Goal: Task Accomplishment & Management: Manage account settings

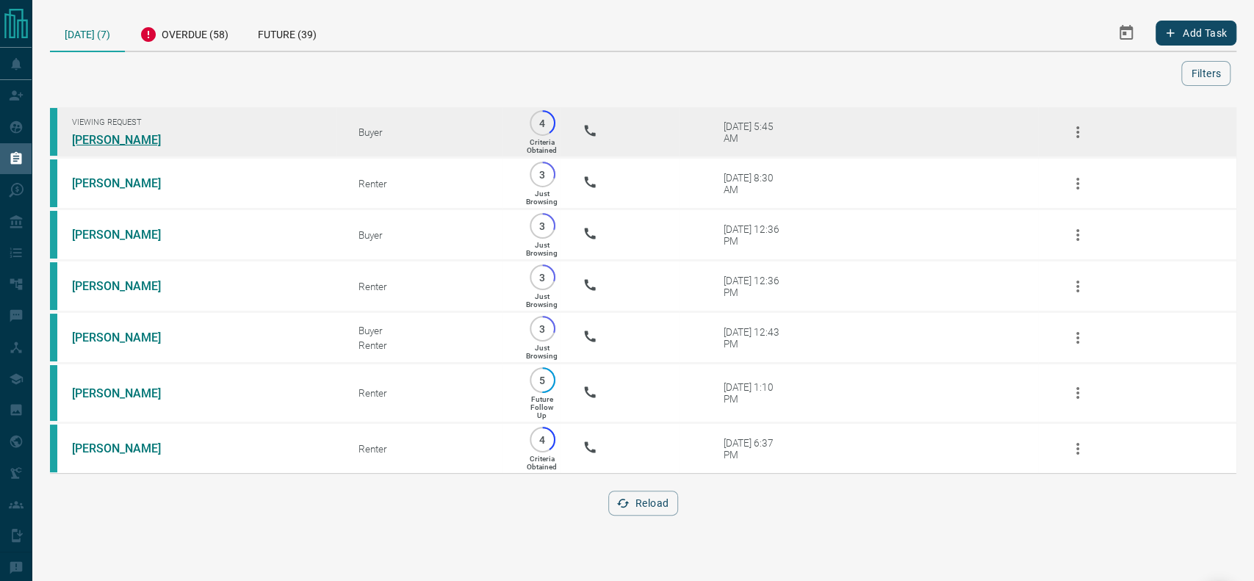
click at [117, 134] on link "[PERSON_NAME]" at bounding box center [127, 140] width 110 height 14
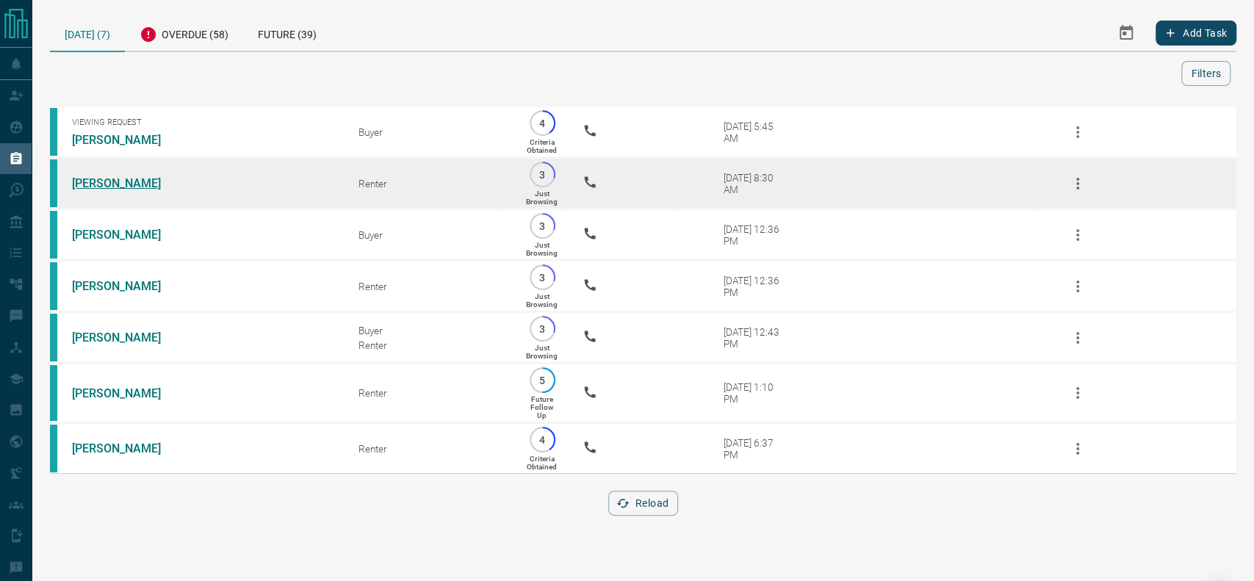
click at [111, 187] on link "[PERSON_NAME]" at bounding box center [127, 183] width 110 height 14
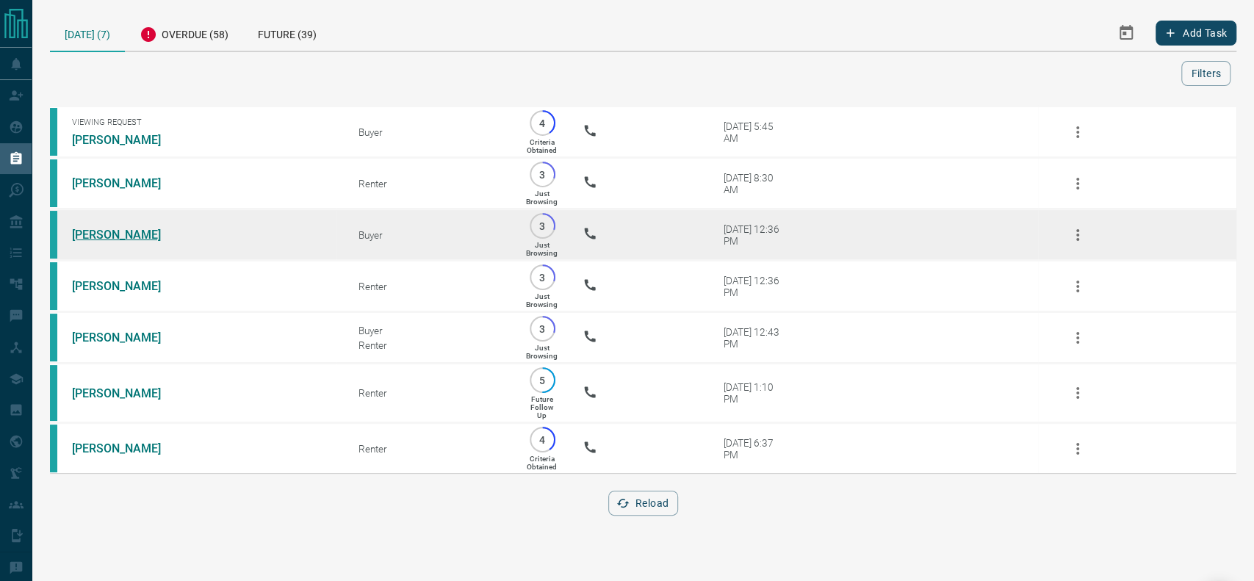
click at [104, 239] on link "[PERSON_NAME]" at bounding box center [127, 235] width 110 height 14
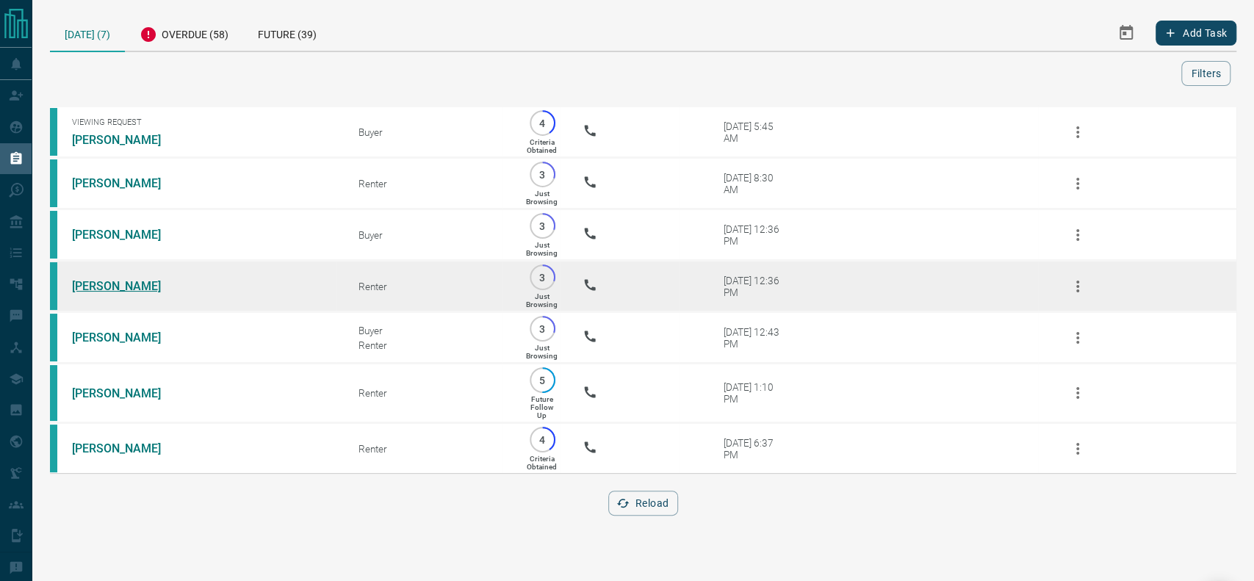
click at [88, 293] on link "[PERSON_NAME]" at bounding box center [127, 286] width 110 height 14
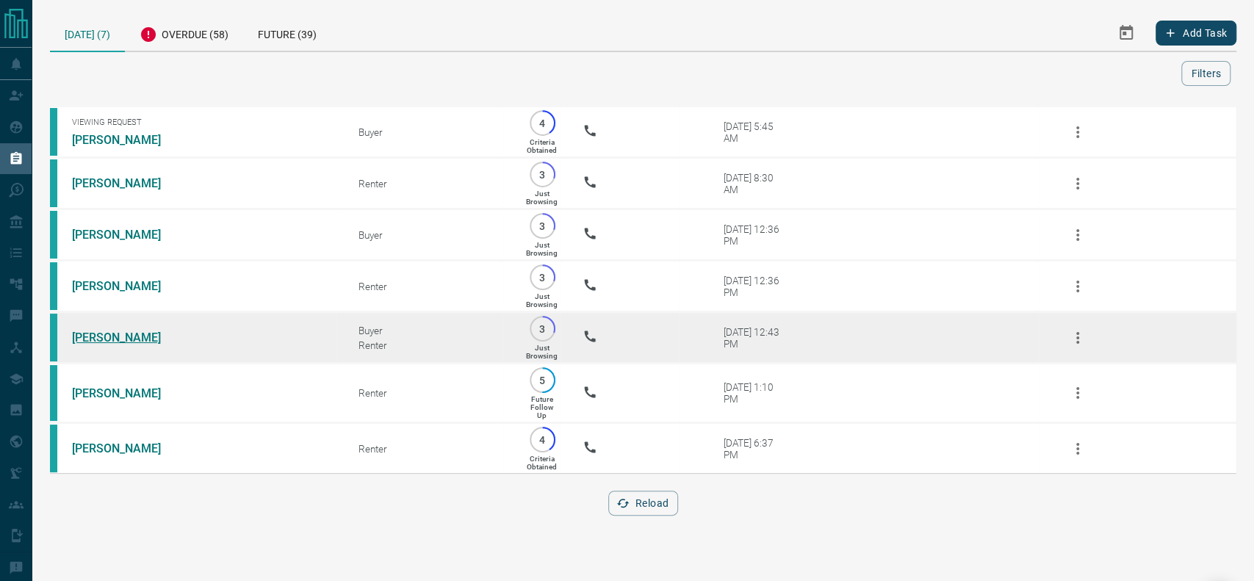
click at [107, 344] on link "[PERSON_NAME]" at bounding box center [127, 338] width 110 height 14
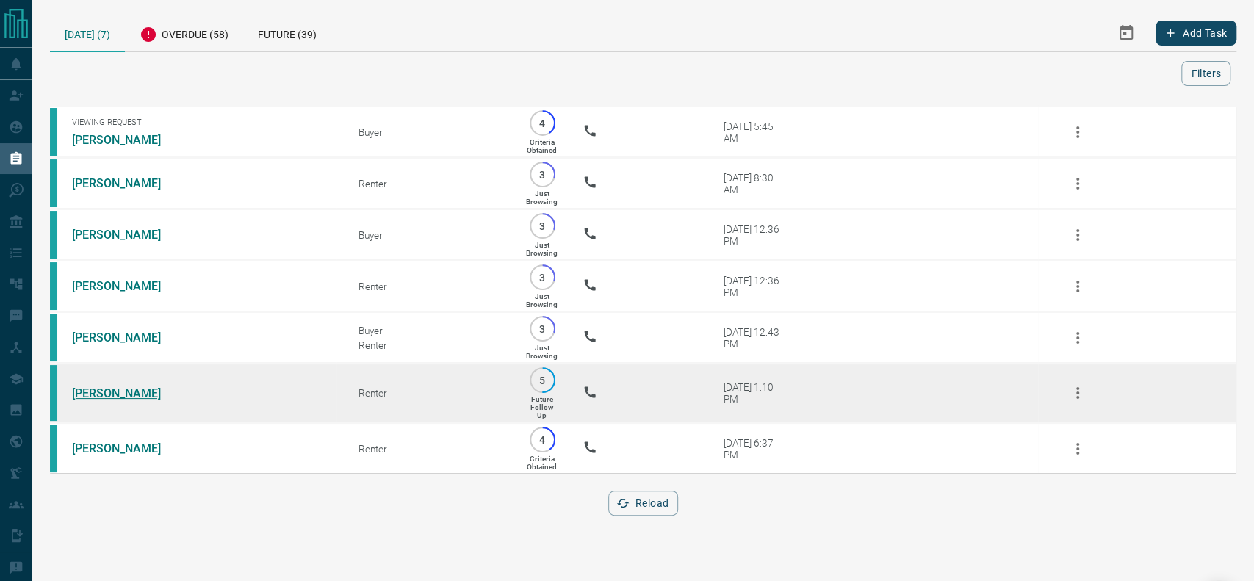
click at [111, 400] on link "[PERSON_NAME]" at bounding box center [127, 393] width 110 height 14
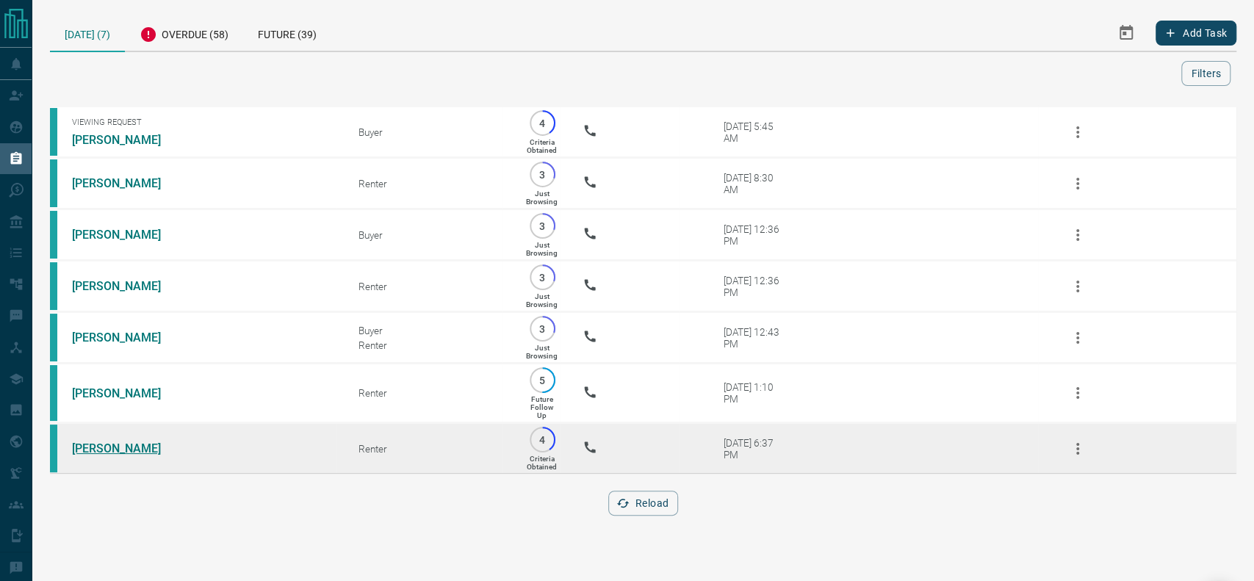
click at [86, 455] on link "[PERSON_NAME]" at bounding box center [127, 448] width 110 height 14
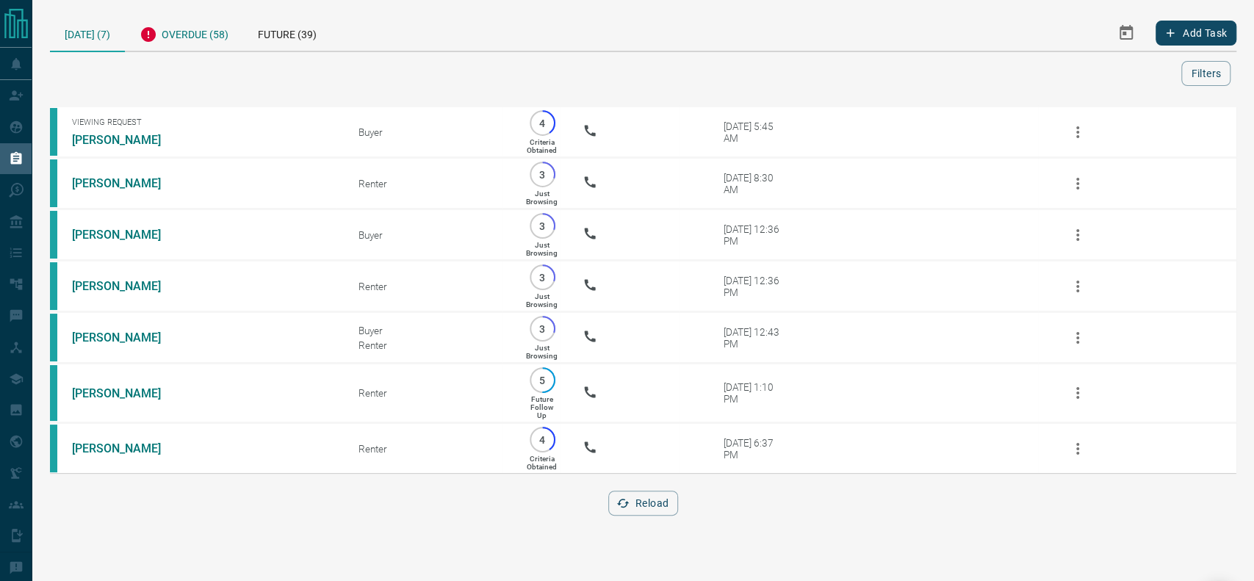
click at [163, 37] on div "Overdue (58)" at bounding box center [184, 33] width 118 height 36
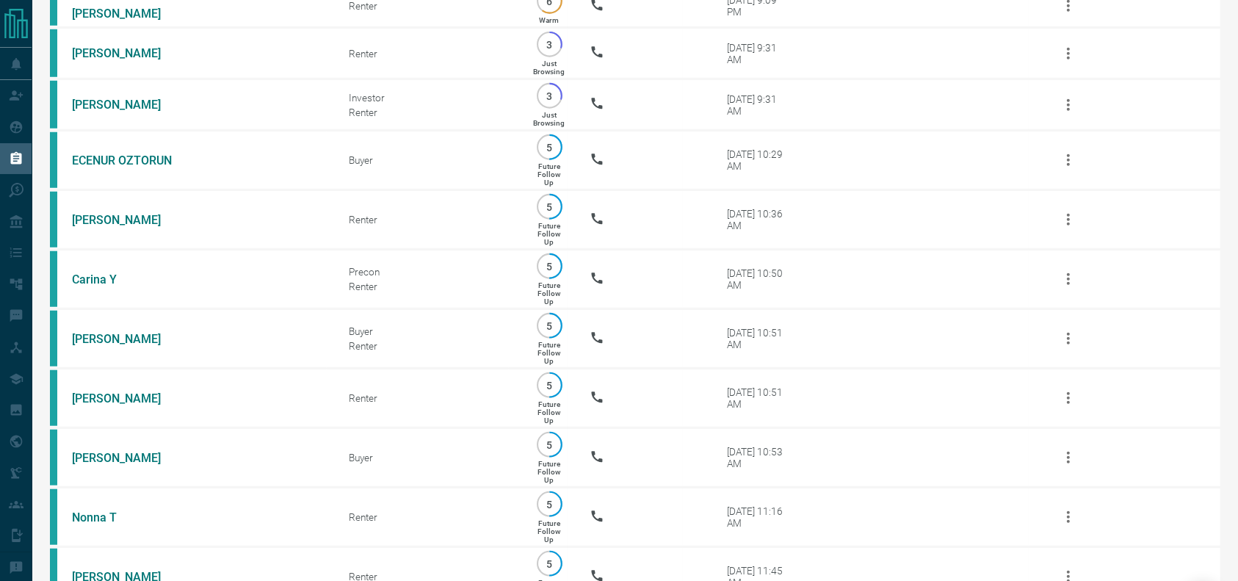
scroll to position [1281, 0]
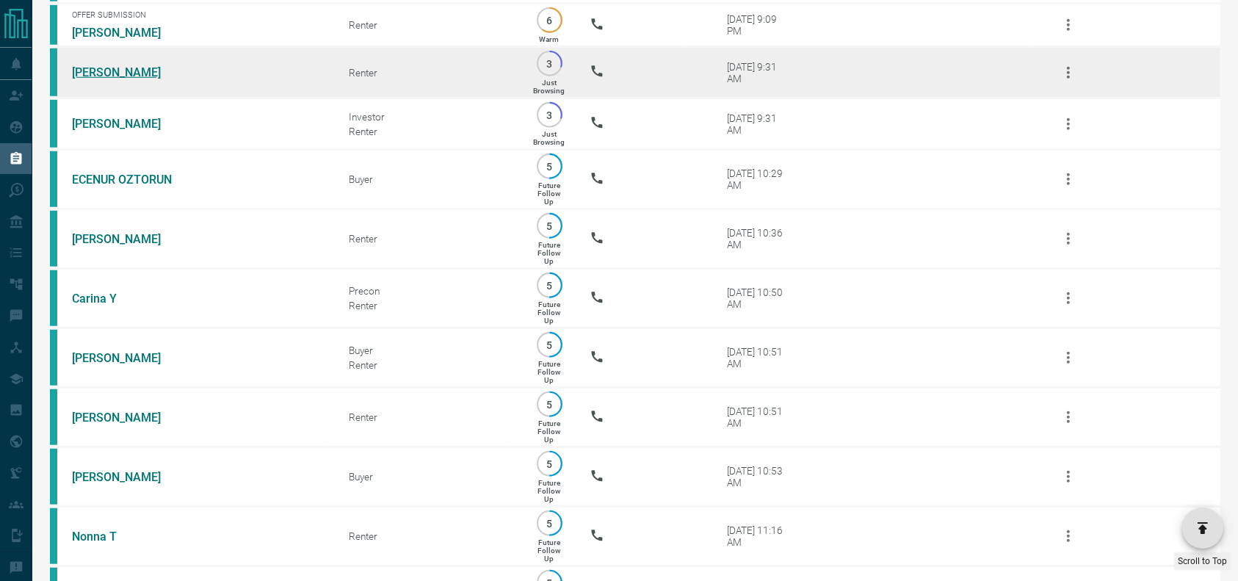
click at [109, 79] on link "[PERSON_NAME]" at bounding box center [127, 72] width 110 height 14
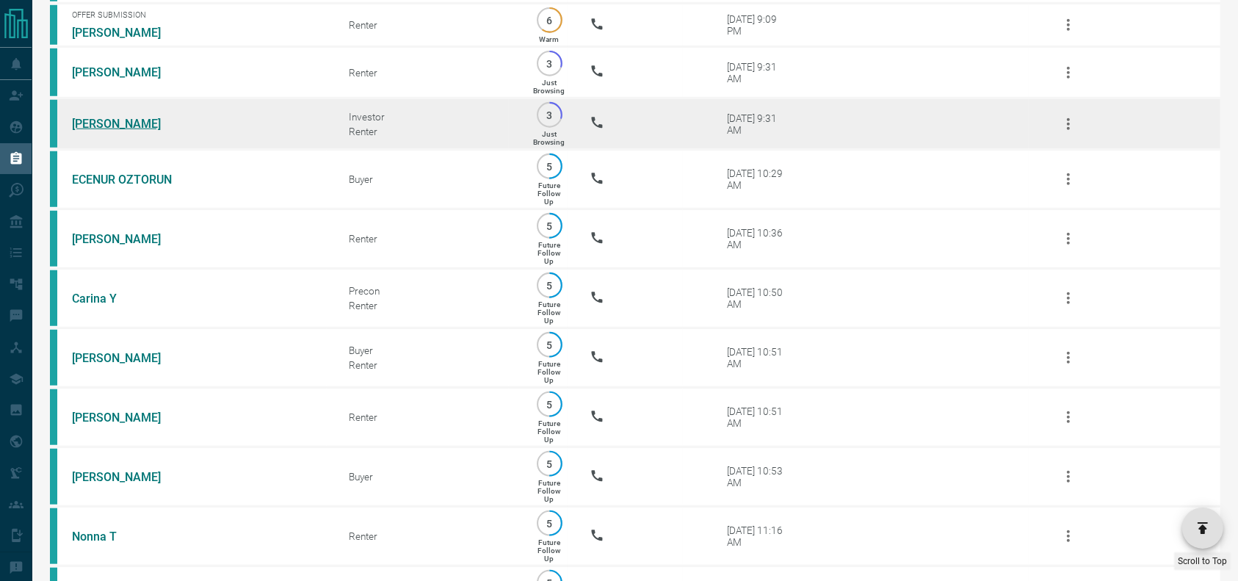
click at [90, 131] on link "[PERSON_NAME]" at bounding box center [127, 124] width 110 height 14
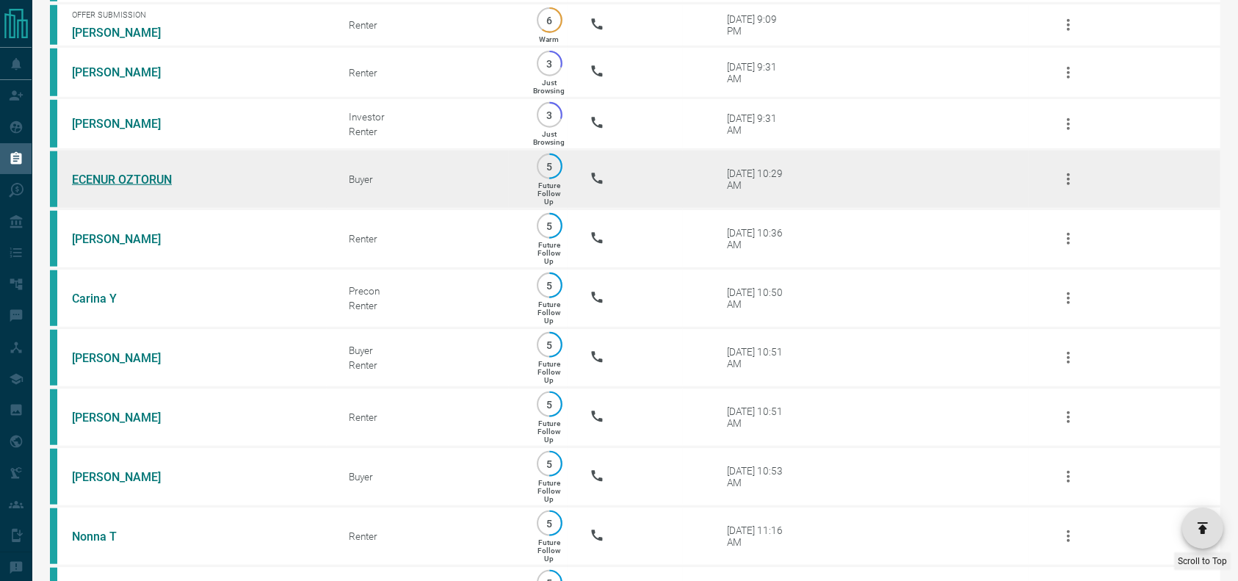
click at [161, 187] on link "ECENUR OZTORUN" at bounding box center [127, 180] width 110 height 14
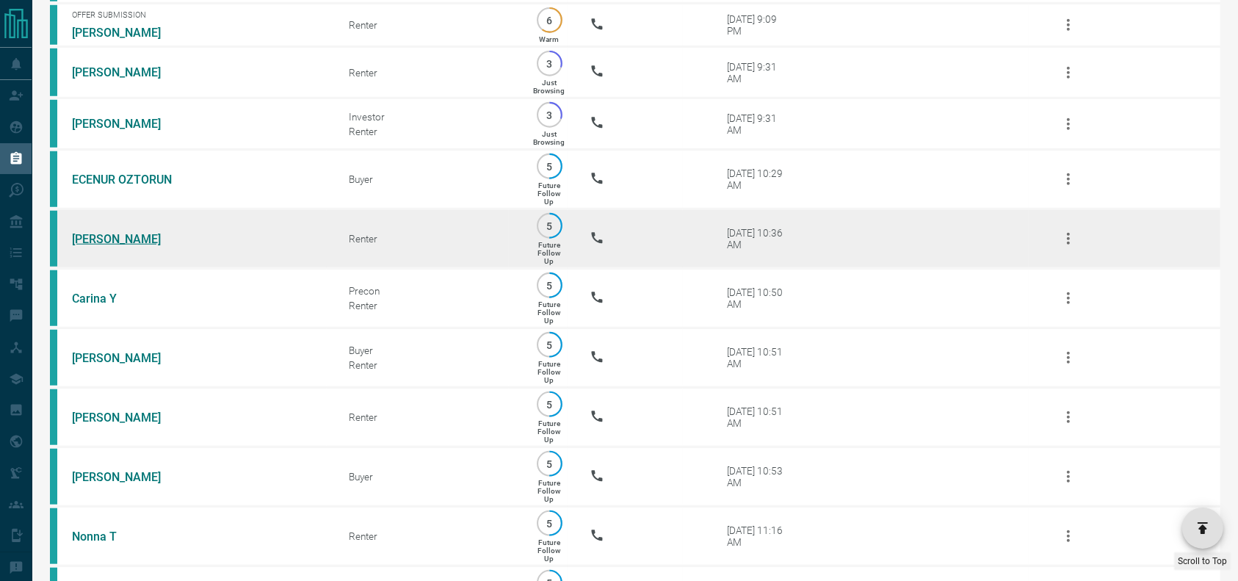
click at [117, 246] on link "[PERSON_NAME]" at bounding box center [127, 239] width 110 height 14
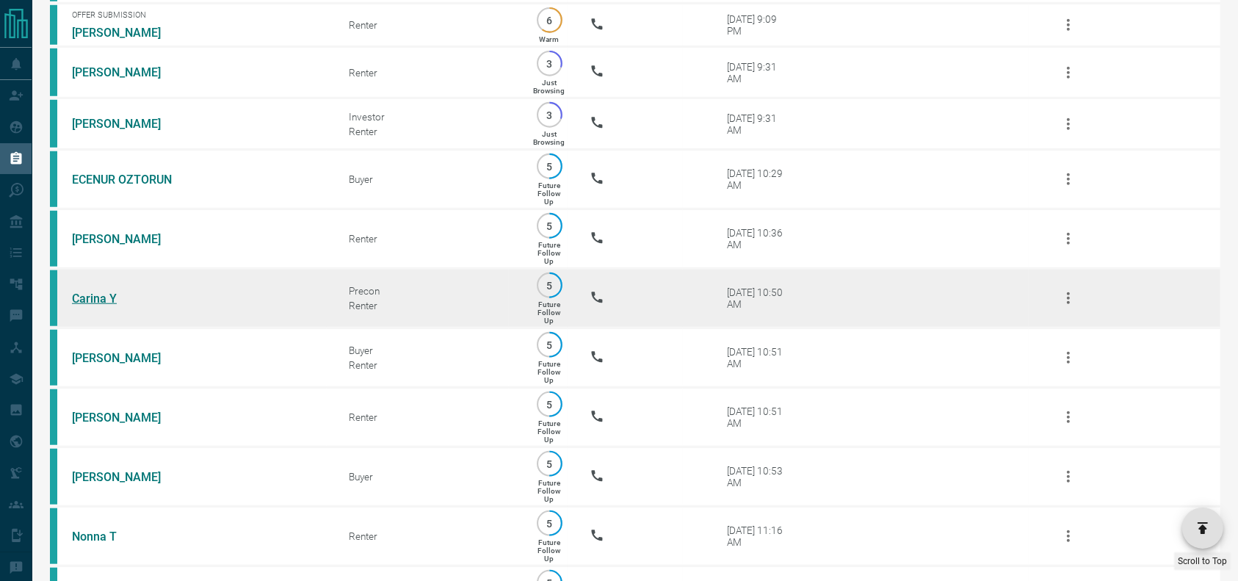
click at [75, 306] on link "Carina Y" at bounding box center [127, 299] width 110 height 14
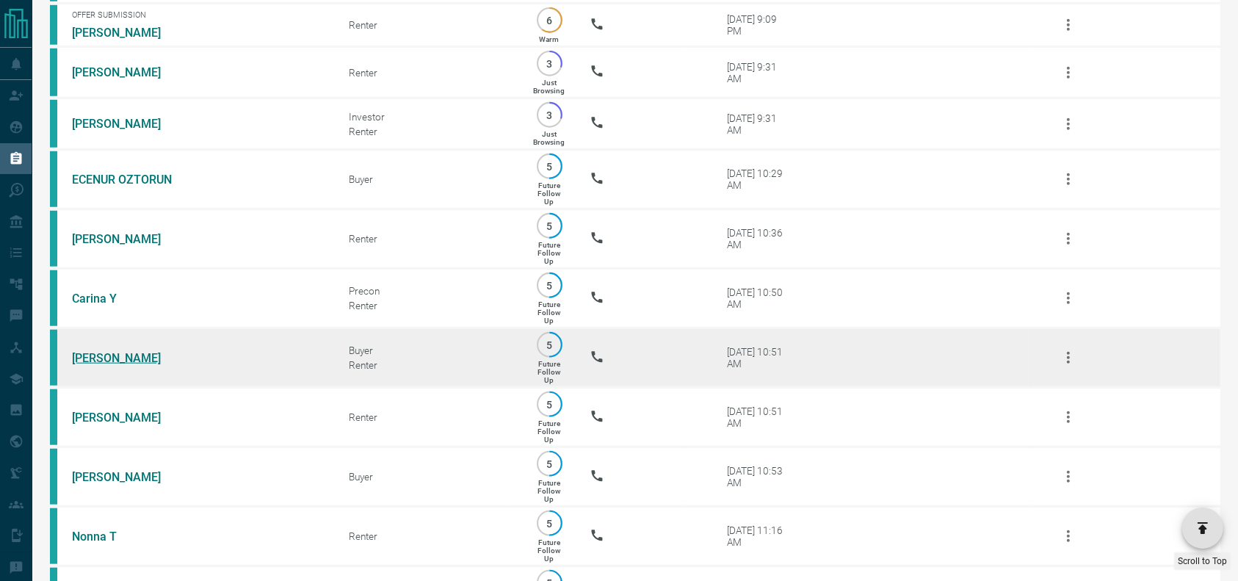
click at [95, 365] on link "[PERSON_NAME]" at bounding box center [127, 358] width 110 height 14
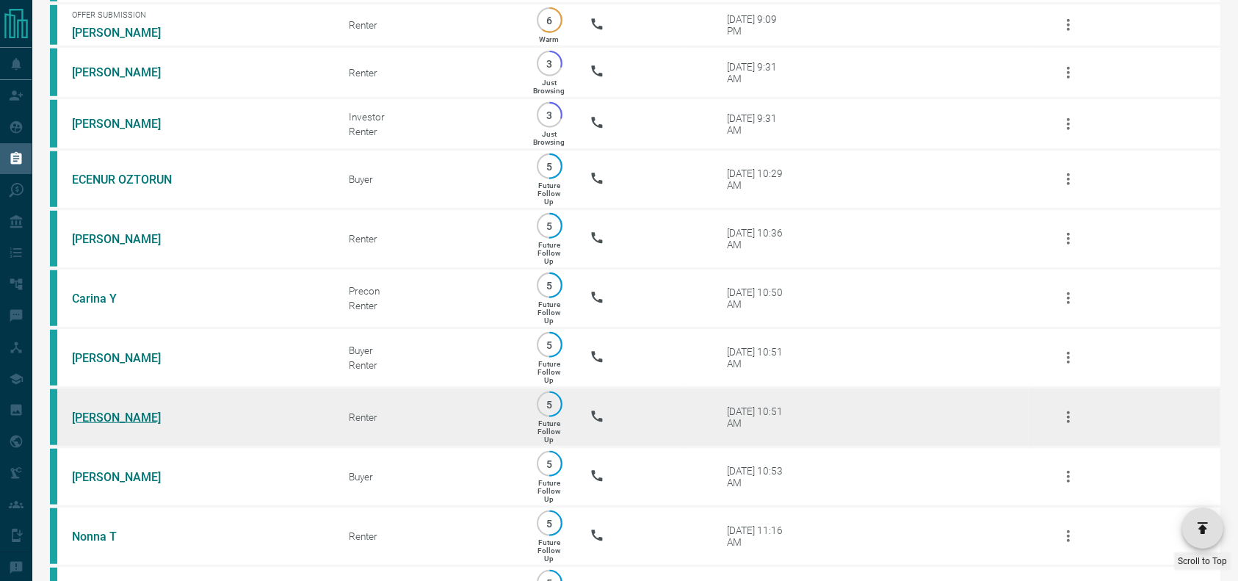
click at [79, 425] on link "[PERSON_NAME]" at bounding box center [127, 418] width 110 height 14
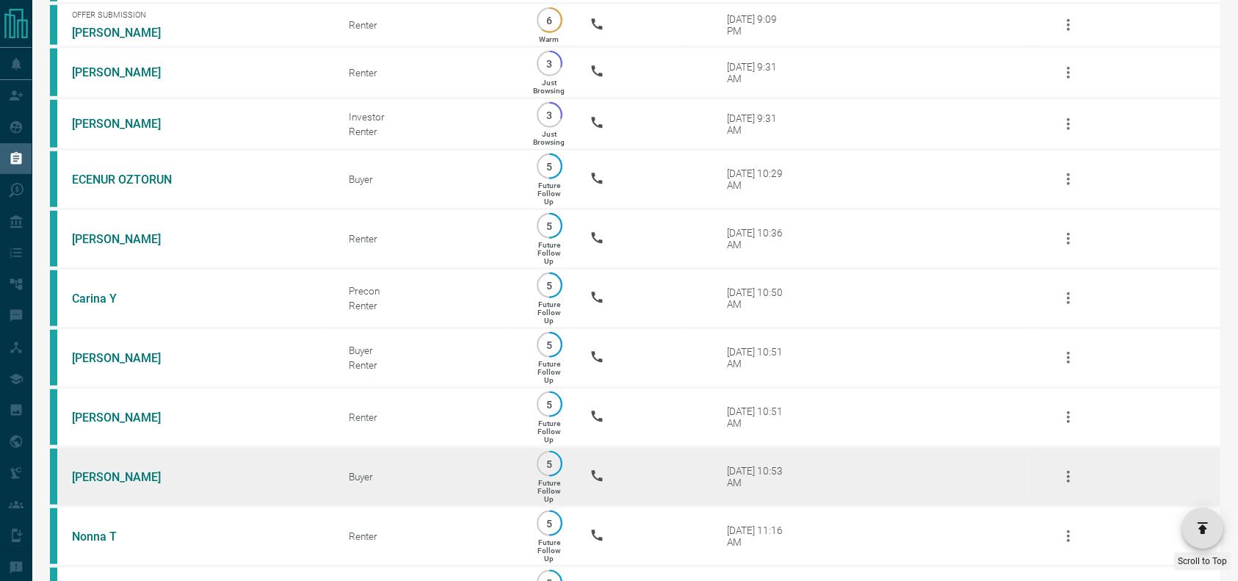
click at [98, 507] on td "[PERSON_NAME]" at bounding box center [188, 476] width 277 height 59
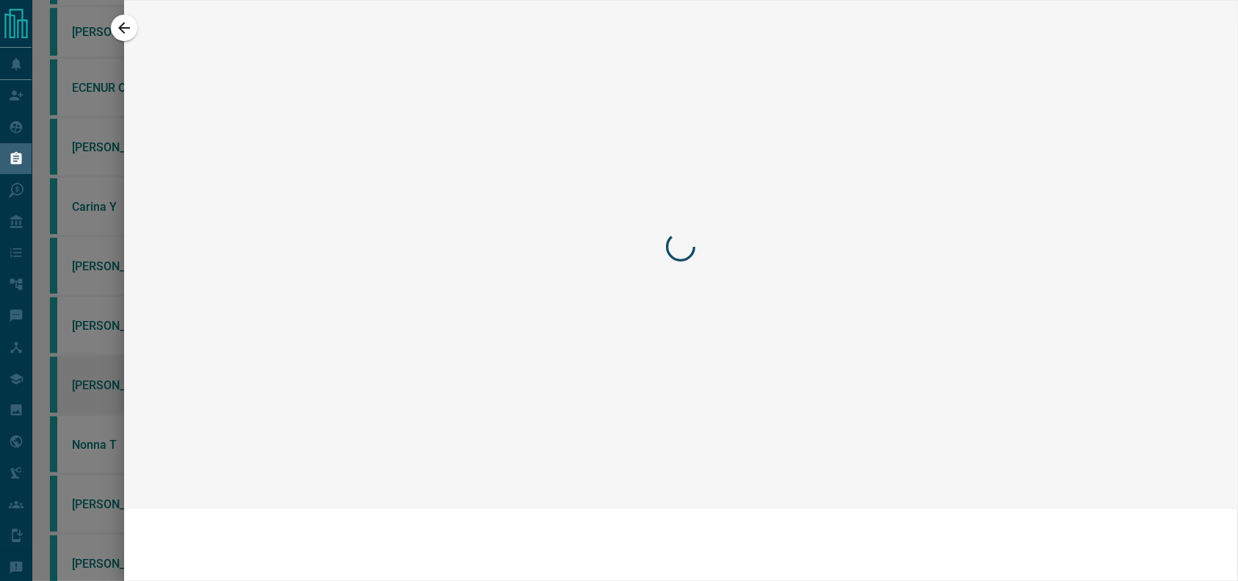
scroll to position [1189, 0]
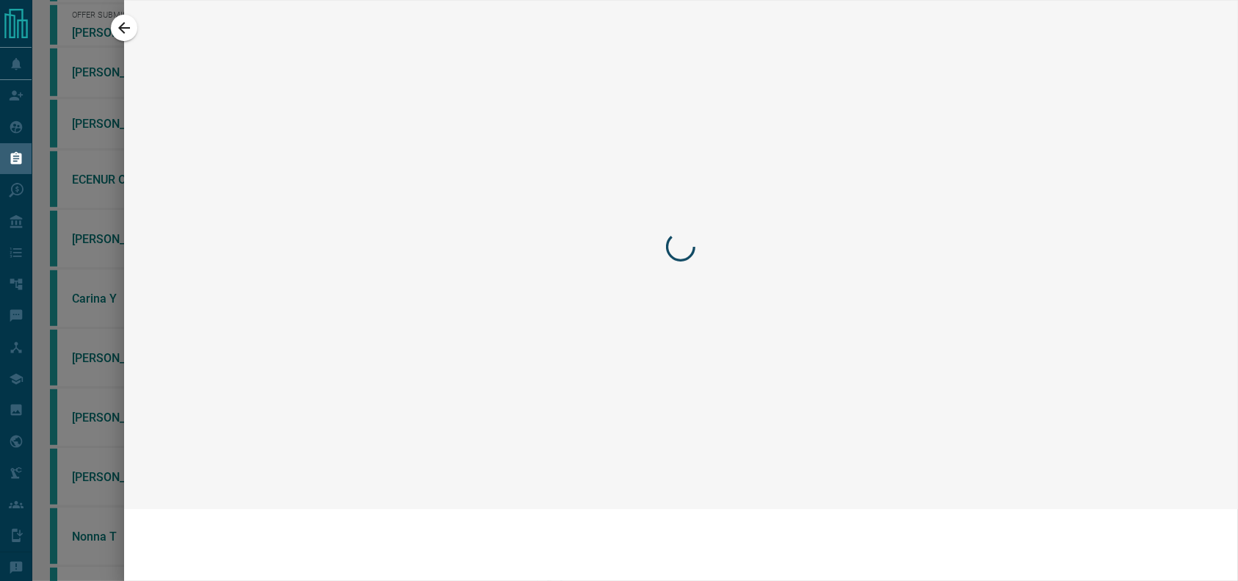
click at [95, 519] on div at bounding box center [619, 290] width 1238 height 581
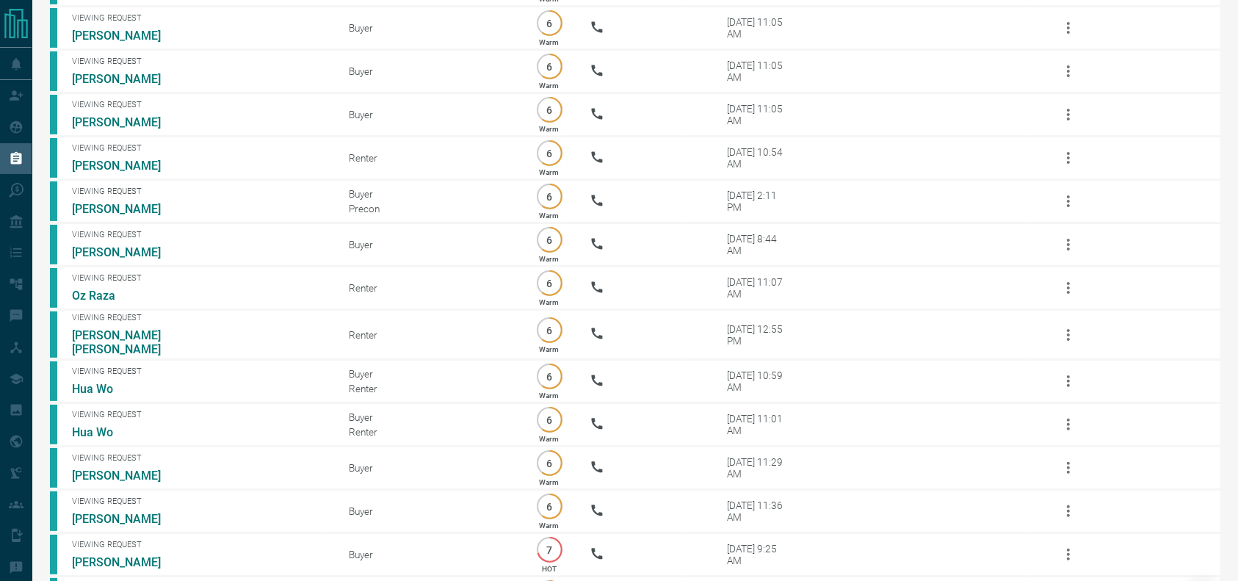
scroll to position [0, 0]
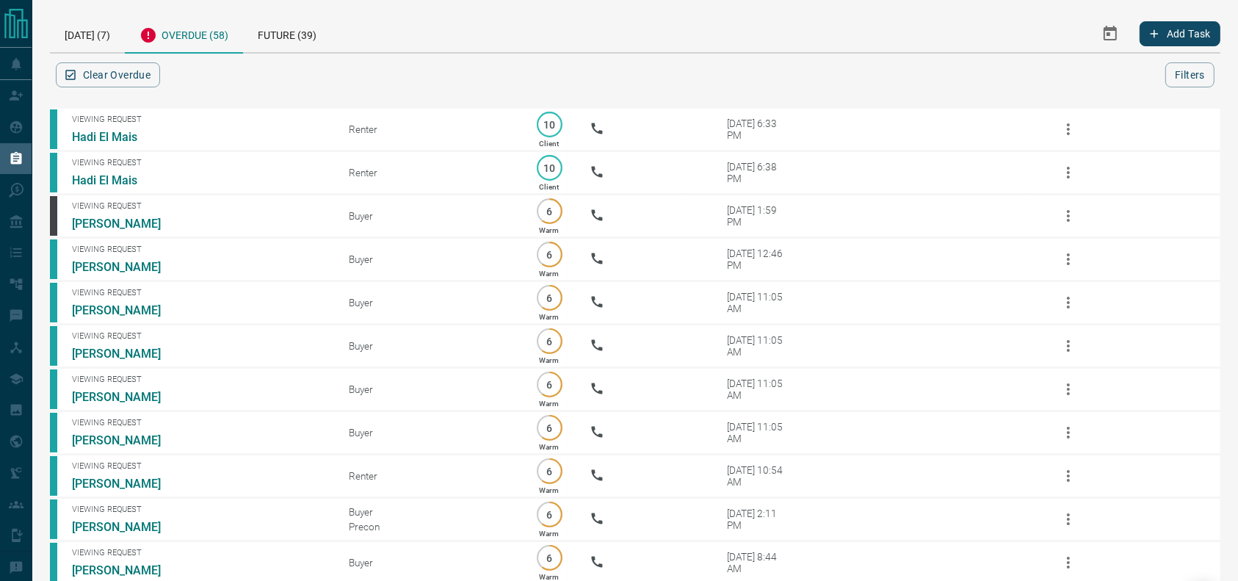
click at [208, 35] on div "Overdue (58)" at bounding box center [184, 34] width 118 height 39
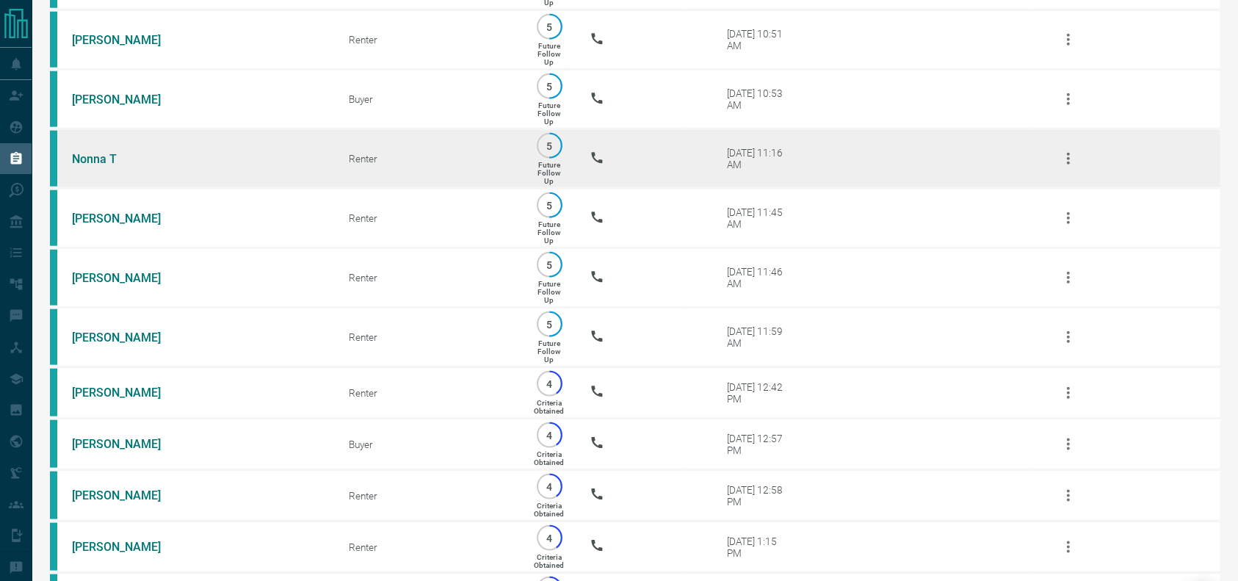
scroll to position [1660, 0]
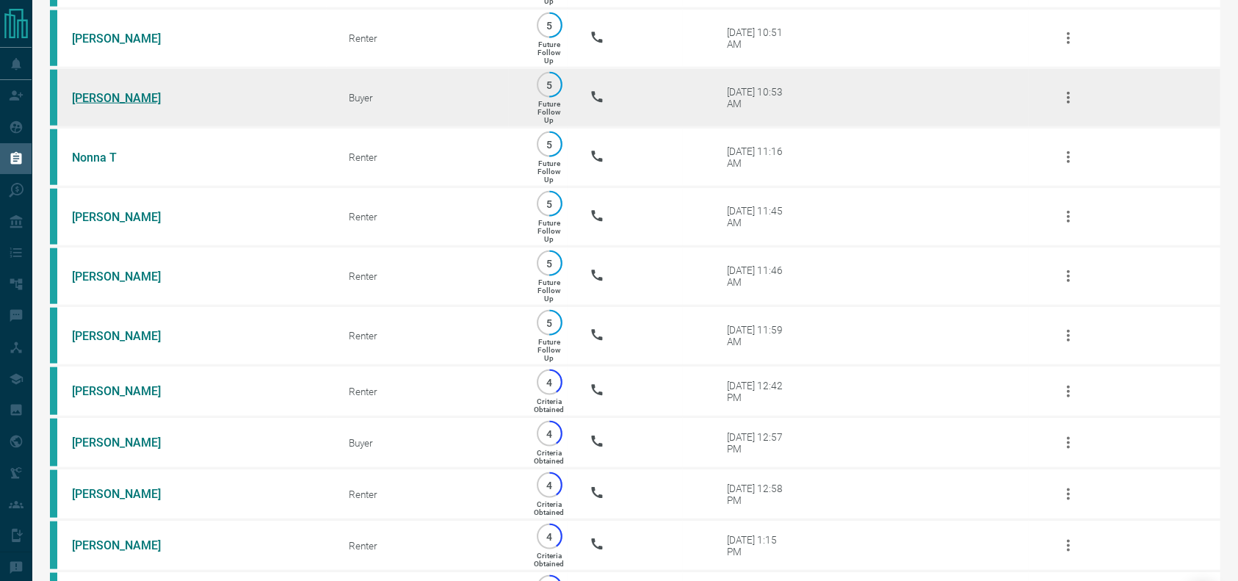
click at [76, 105] on link "[PERSON_NAME]" at bounding box center [127, 98] width 110 height 14
click at [98, 105] on link "[PERSON_NAME]" at bounding box center [127, 98] width 110 height 14
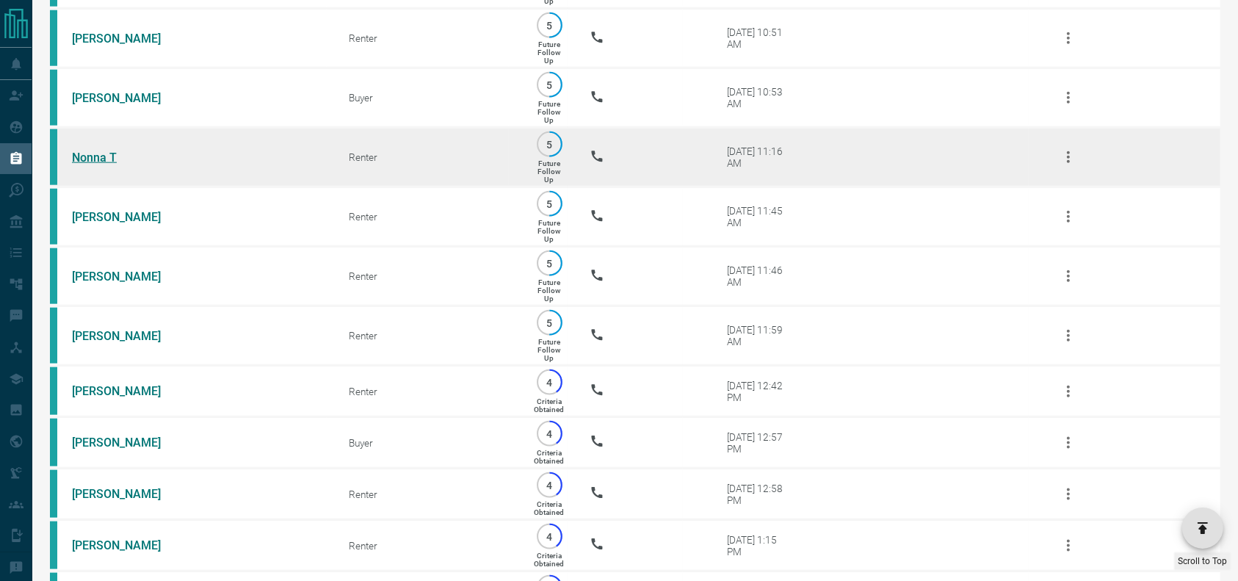
click at [93, 165] on link "Nonna T" at bounding box center [127, 158] width 110 height 14
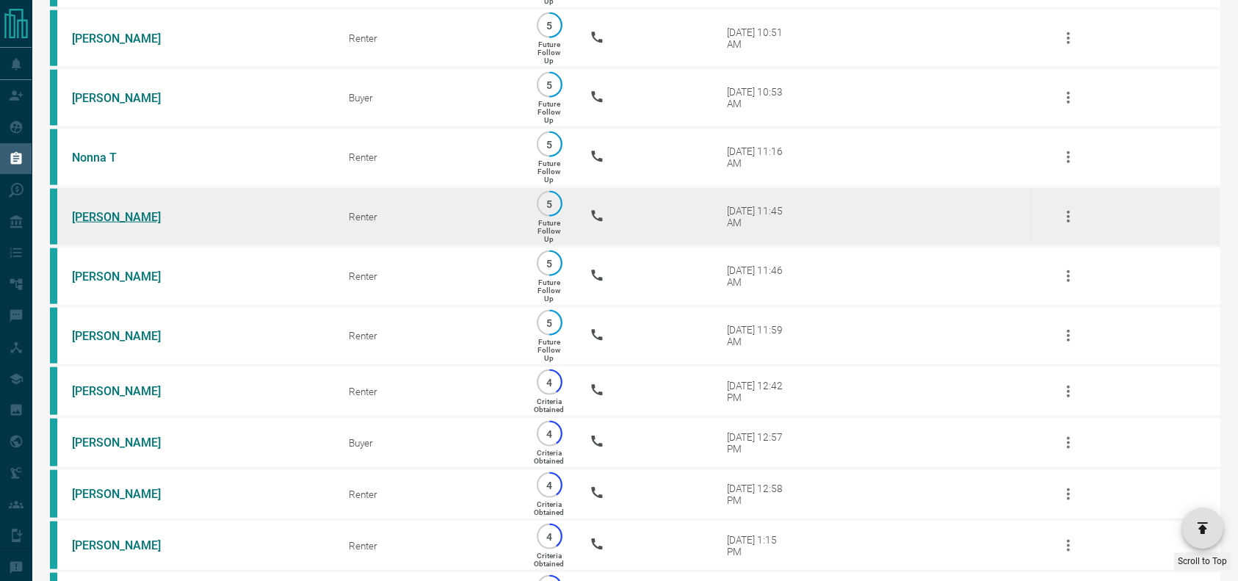
click at [98, 224] on link "[PERSON_NAME]" at bounding box center [127, 217] width 110 height 14
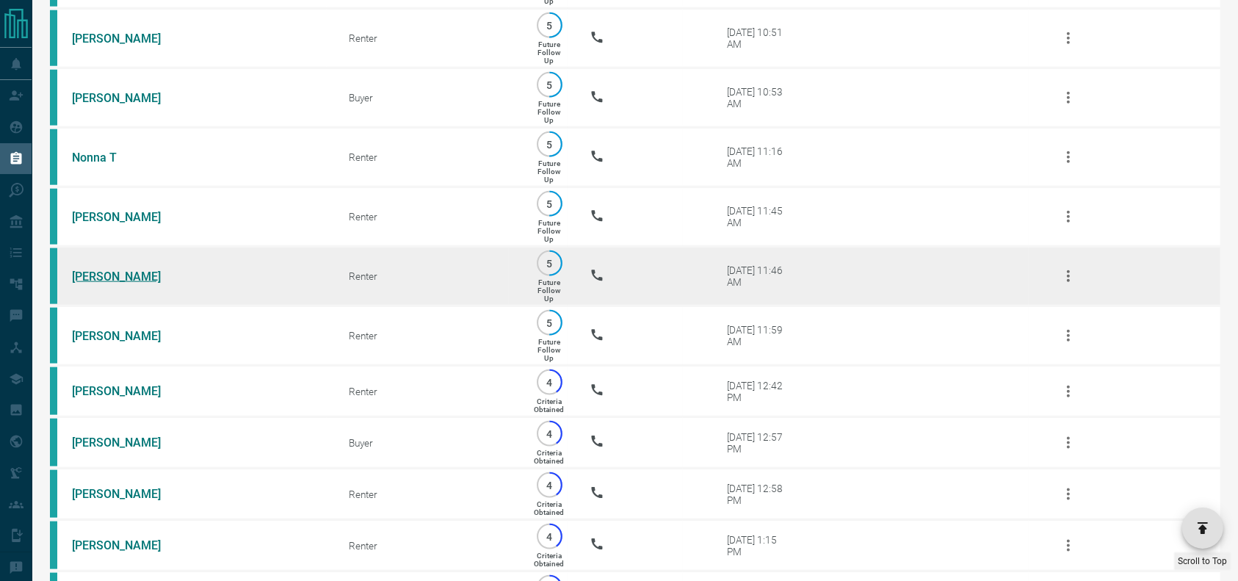
click at [94, 284] on link "[PERSON_NAME]" at bounding box center [127, 277] width 110 height 14
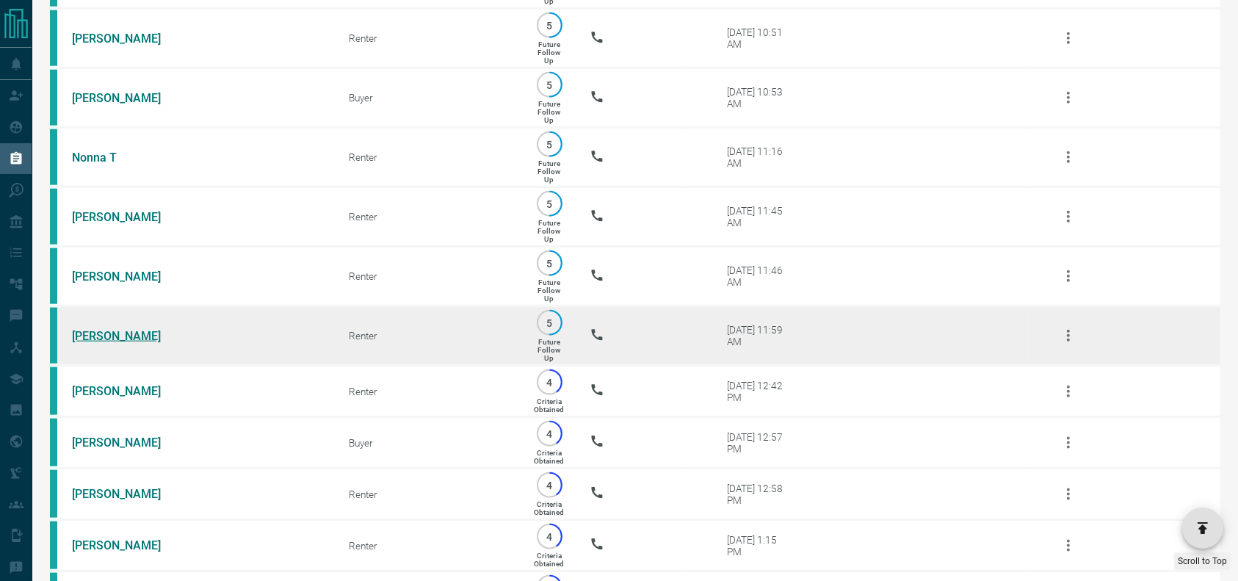
click at [88, 343] on link "[PERSON_NAME]" at bounding box center [127, 336] width 110 height 14
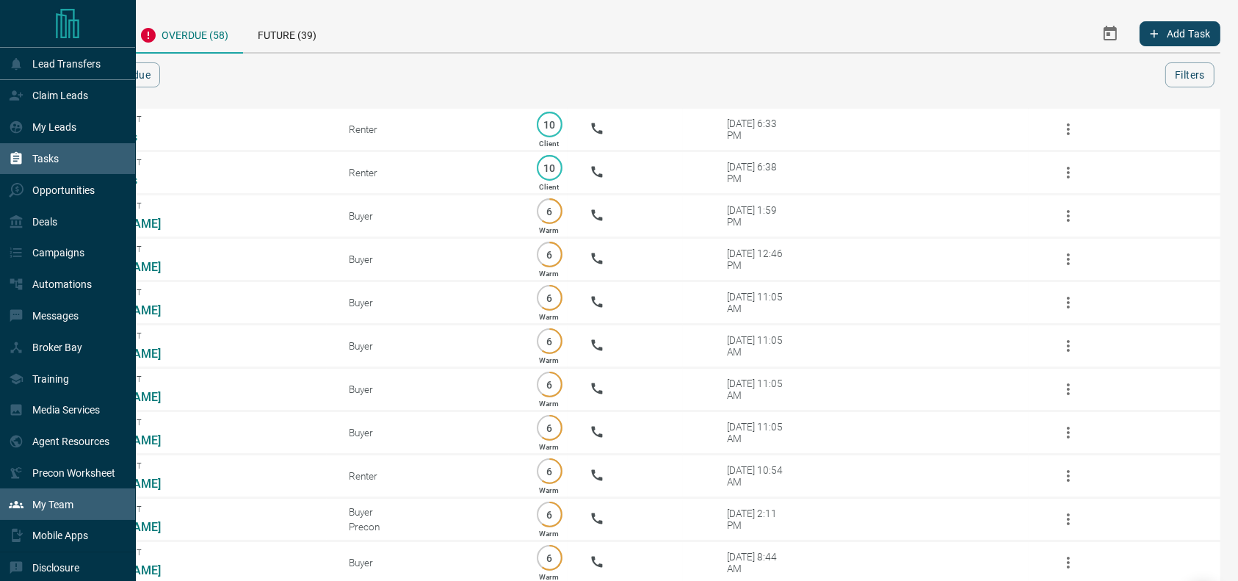
scroll to position [45, 0]
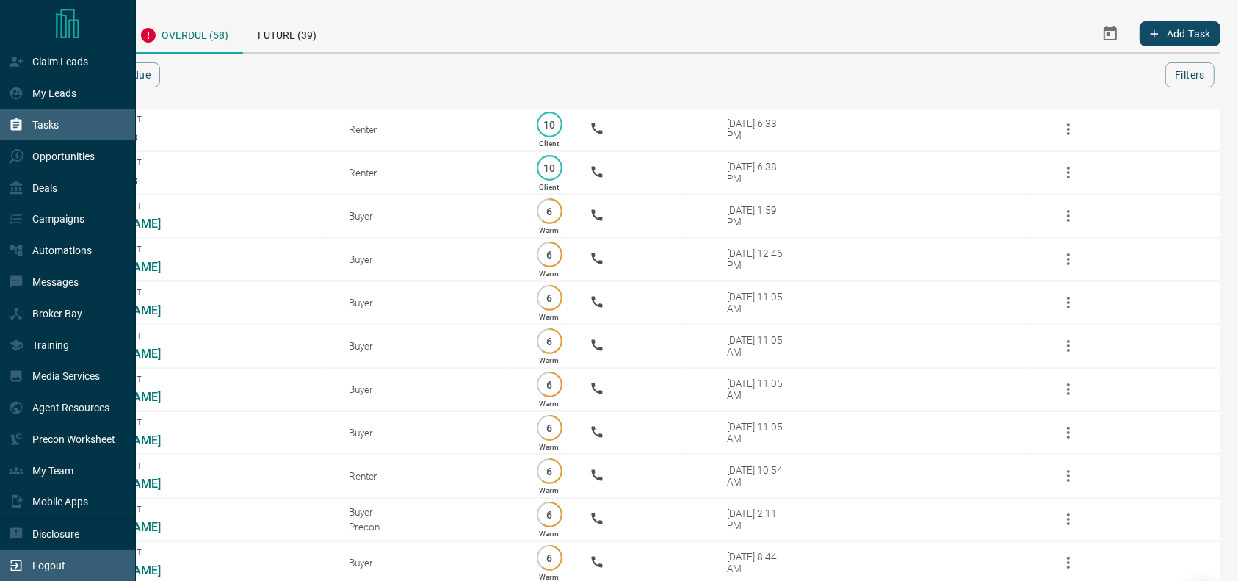
click at [18, 557] on div "Logout" at bounding box center [37, 566] width 57 height 24
